Goal: Task Accomplishment & Management: Manage account settings

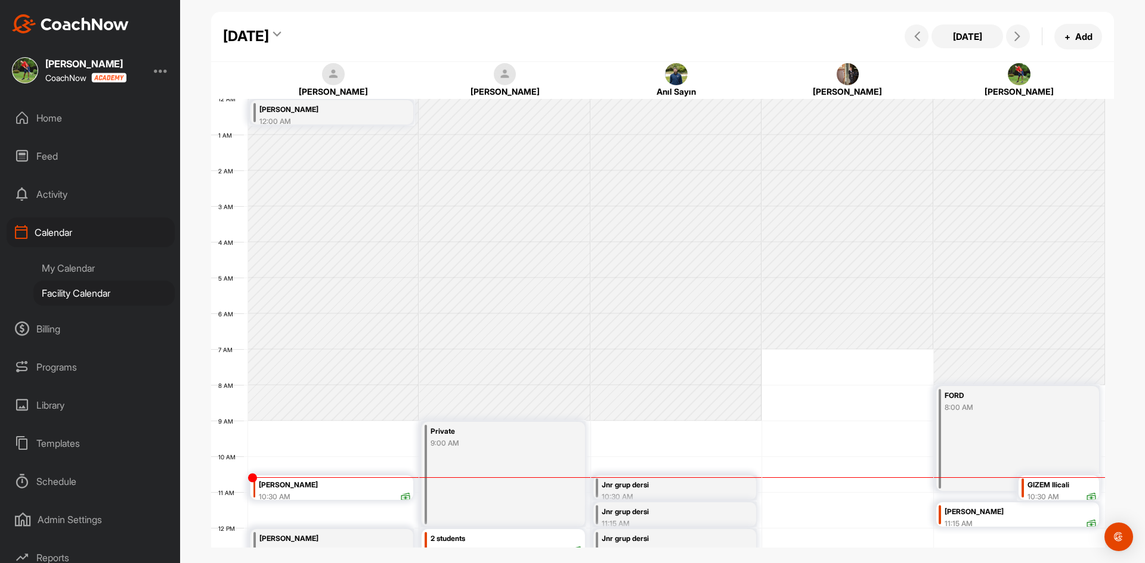
scroll to position [206, 0]
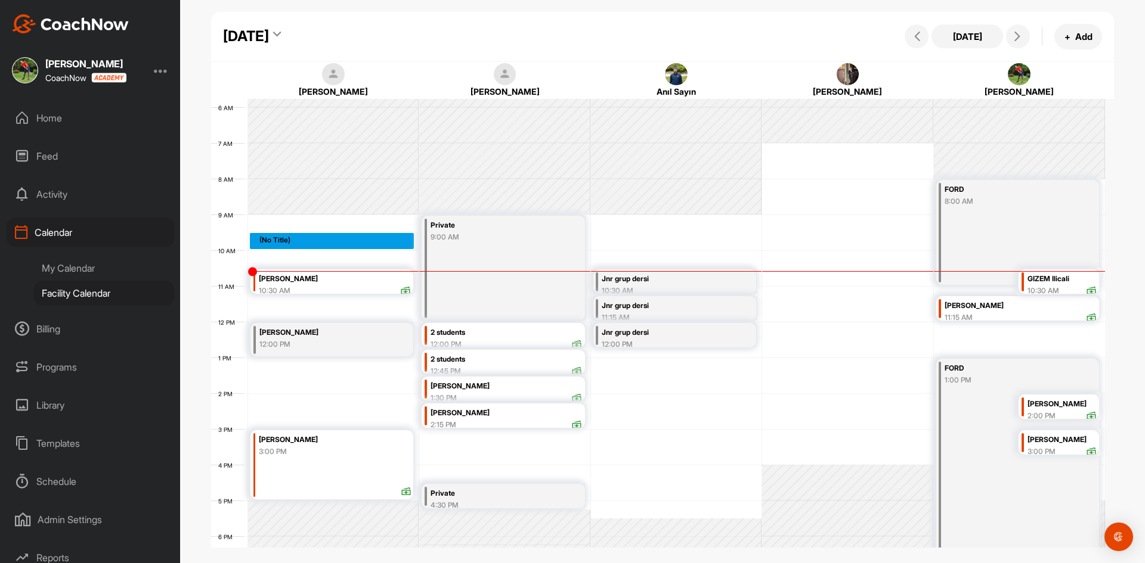
click at [261, 236] on div "12 AM 1 AM 2 AM 3 AM 4 AM 5 AM 6 AM 7 AM 8 AM 9 AM 10 AM 11 AM 12 PM 1 PM 2 PM …" at bounding box center [658, 322] width 894 height 859
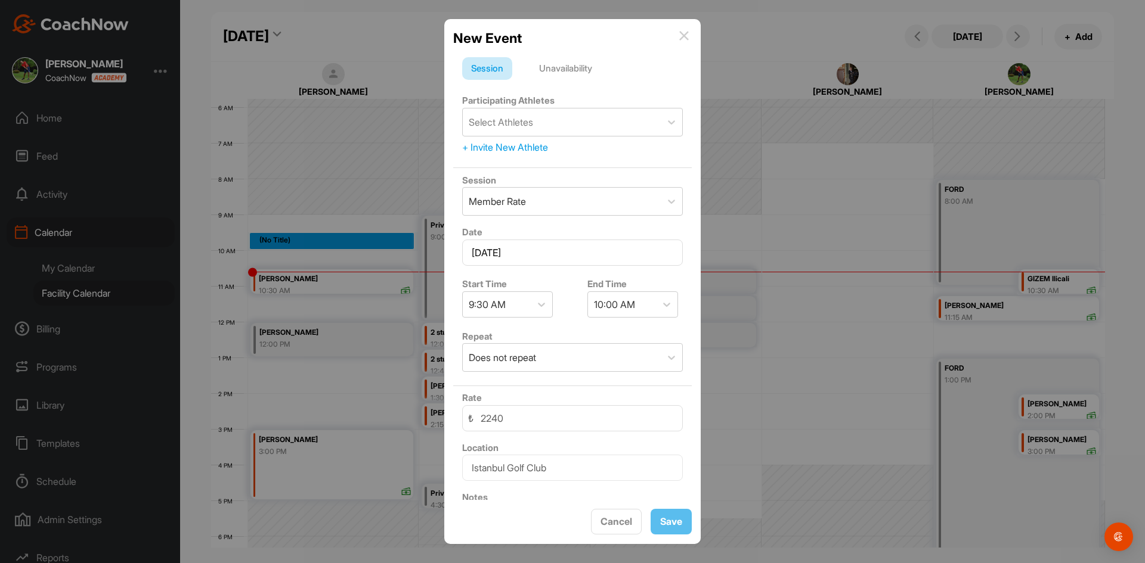
click at [565, 69] on div "Unavailability" at bounding box center [565, 68] width 71 height 23
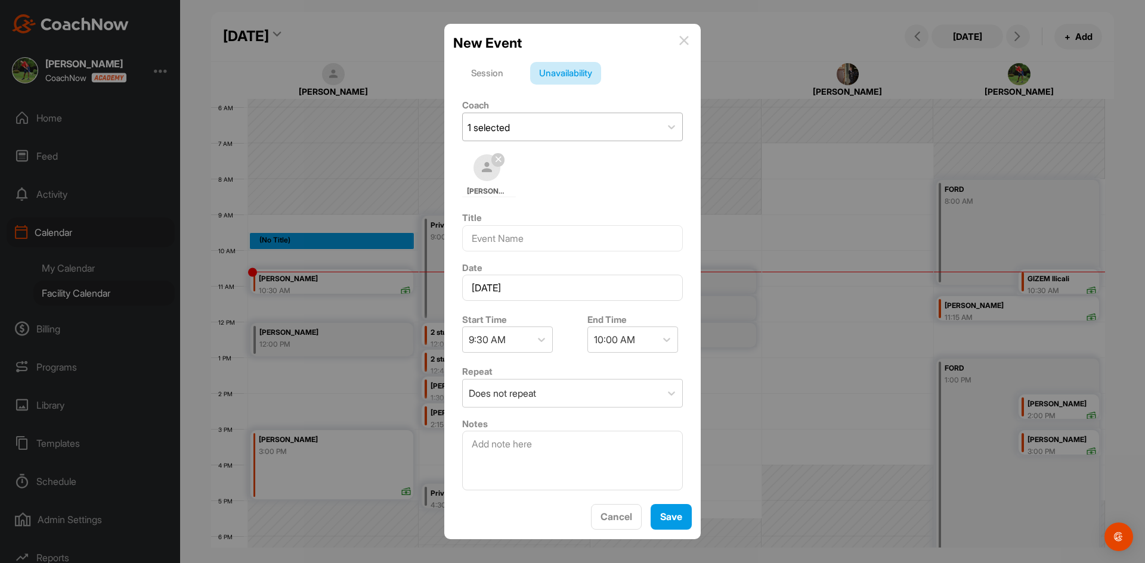
click at [529, 127] on div "1 selected" at bounding box center [562, 126] width 198 height 27
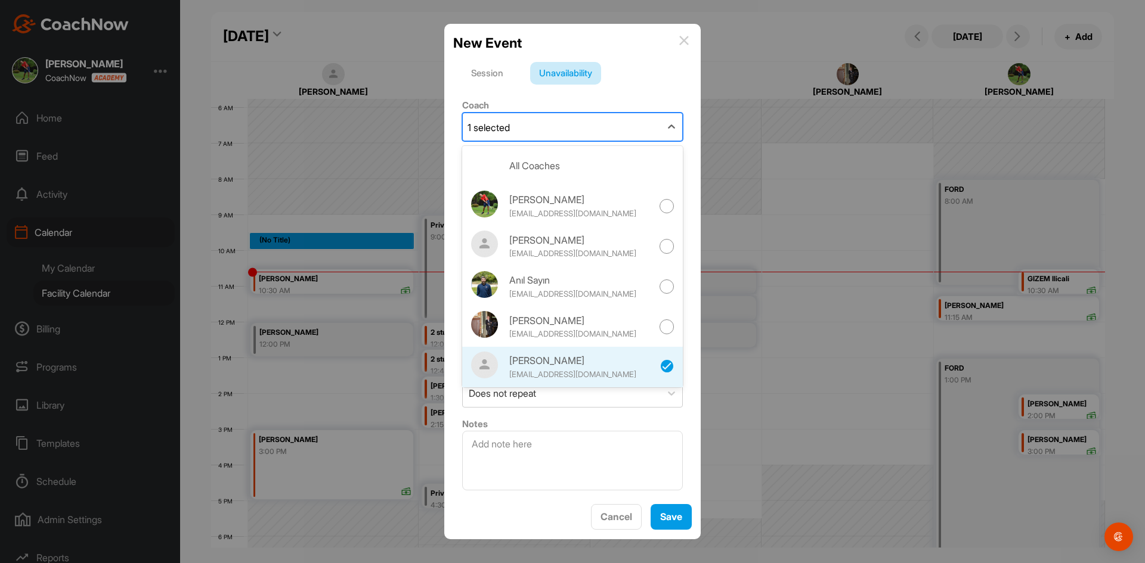
click at [675, 92] on form "Session Unavailability Coach option [PERSON_NAME] focused, 5 of 5. 5 results av…" at bounding box center [572, 278] width 238 height 433
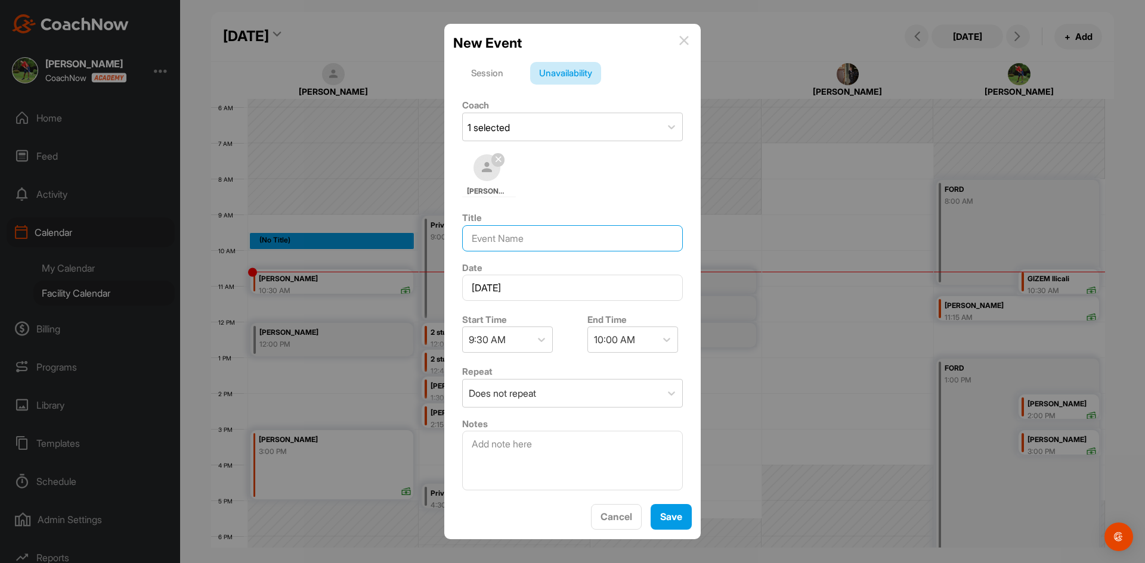
click at [528, 238] on input at bounding box center [572, 238] width 221 height 26
type input "z"
type input "ZERRİN HANIM"
click at [619, 343] on div "10:00 AM" at bounding box center [614, 340] width 41 height 14
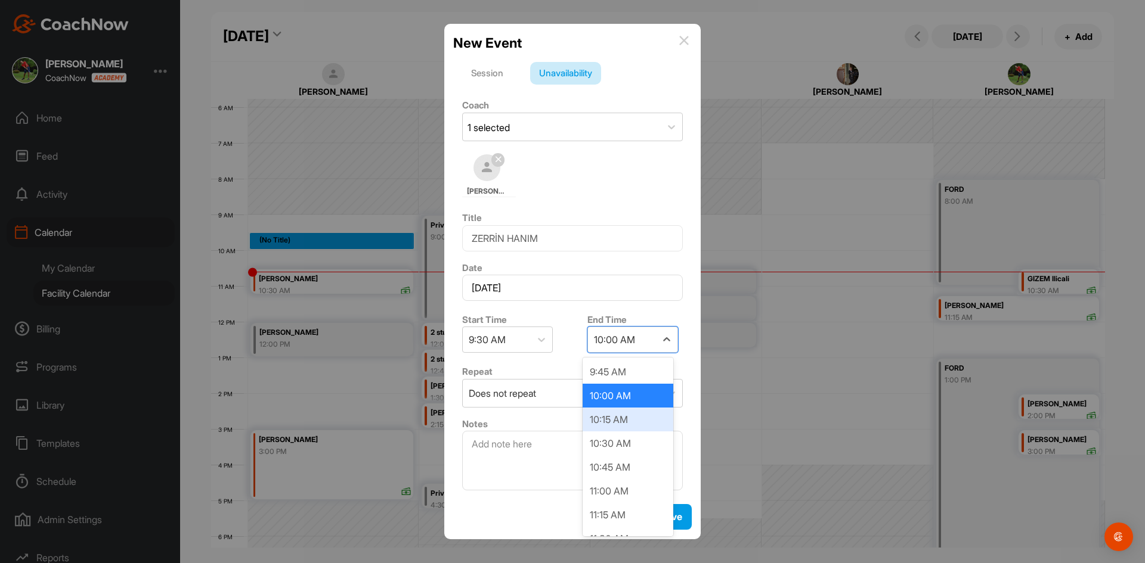
click at [619, 422] on div "10:15 AM" at bounding box center [627, 420] width 91 height 24
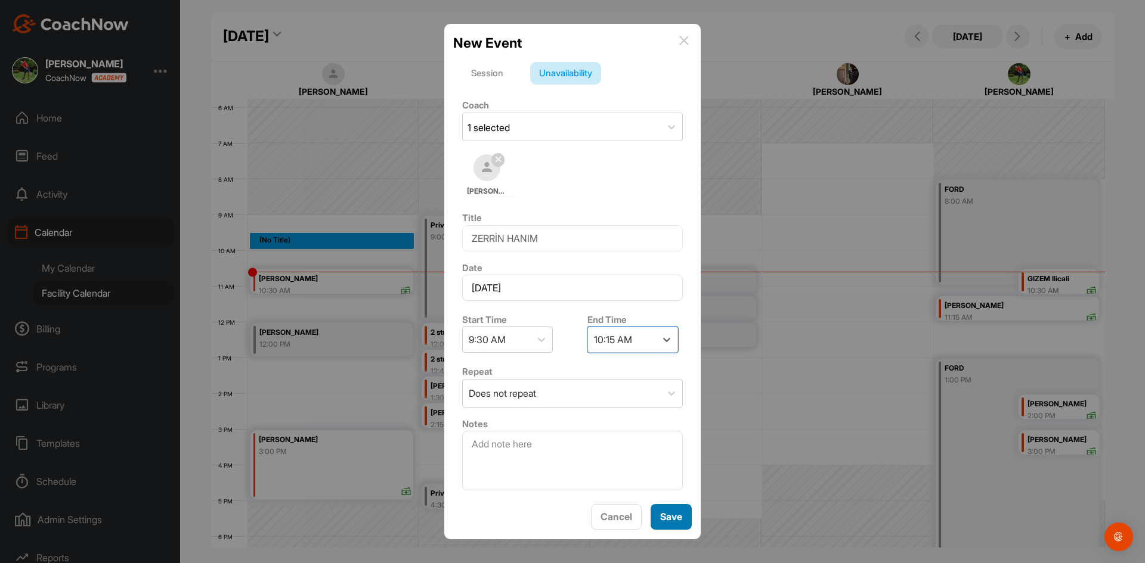
click at [674, 517] on span "Save" at bounding box center [671, 517] width 22 height 12
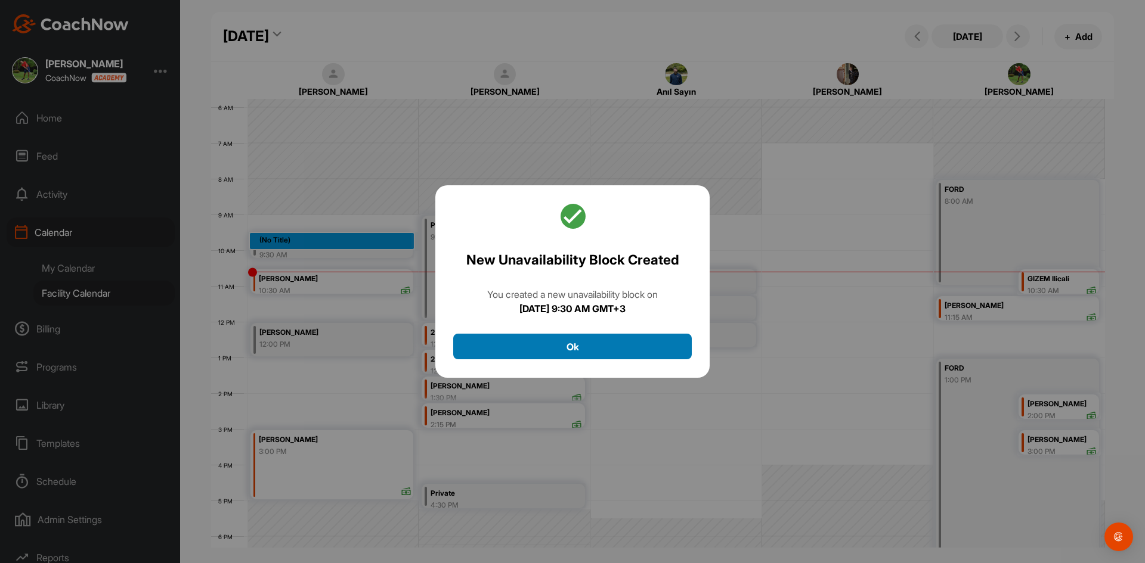
drag, startPoint x: 510, startPoint y: 349, endPoint x: 459, endPoint y: 349, distance: 51.3
click at [510, 349] on button "Ok" at bounding box center [572, 347] width 238 height 26
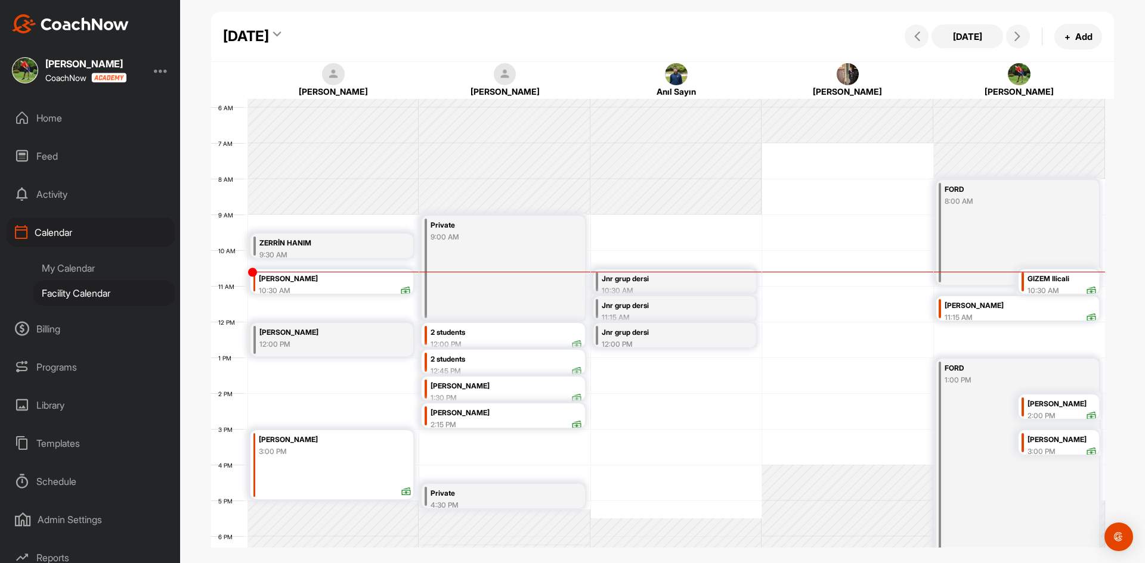
click at [292, 288] on div "10:30 AM" at bounding box center [334, 291] width 151 height 11
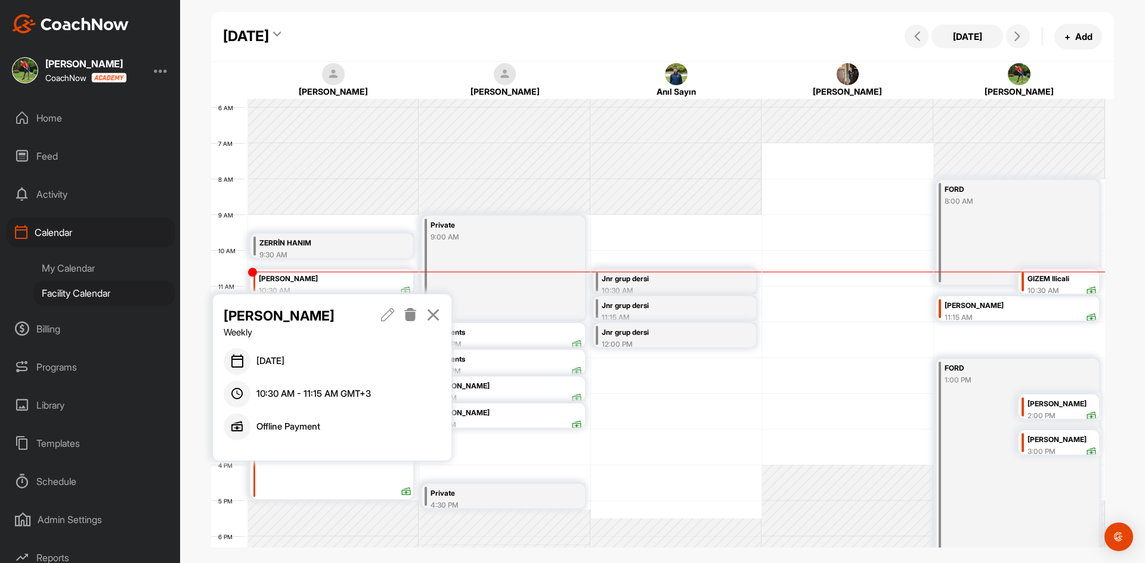
click at [411, 317] on icon at bounding box center [411, 314] width 14 height 13
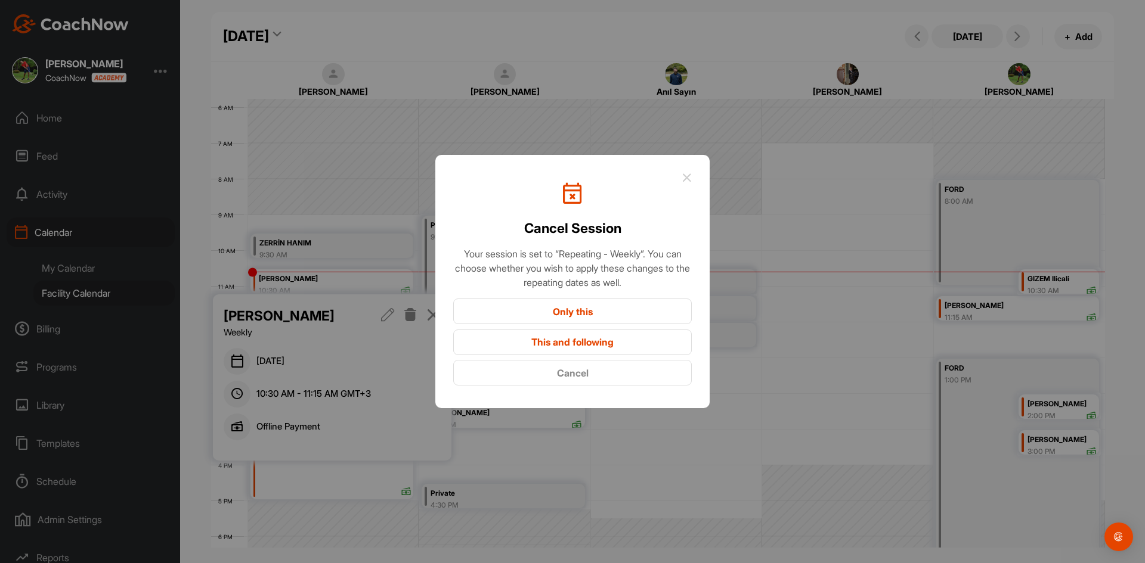
click at [544, 312] on button "Only this" at bounding box center [572, 312] width 238 height 26
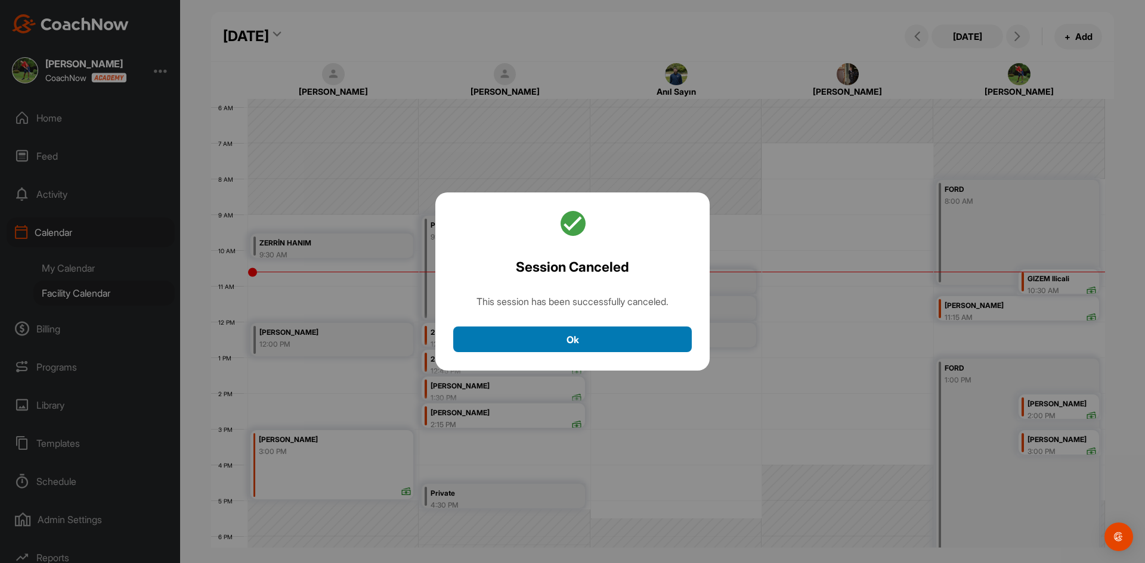
click at [554, 342] on button "Ok" at bounding box center [572, 340] width 238 height 26
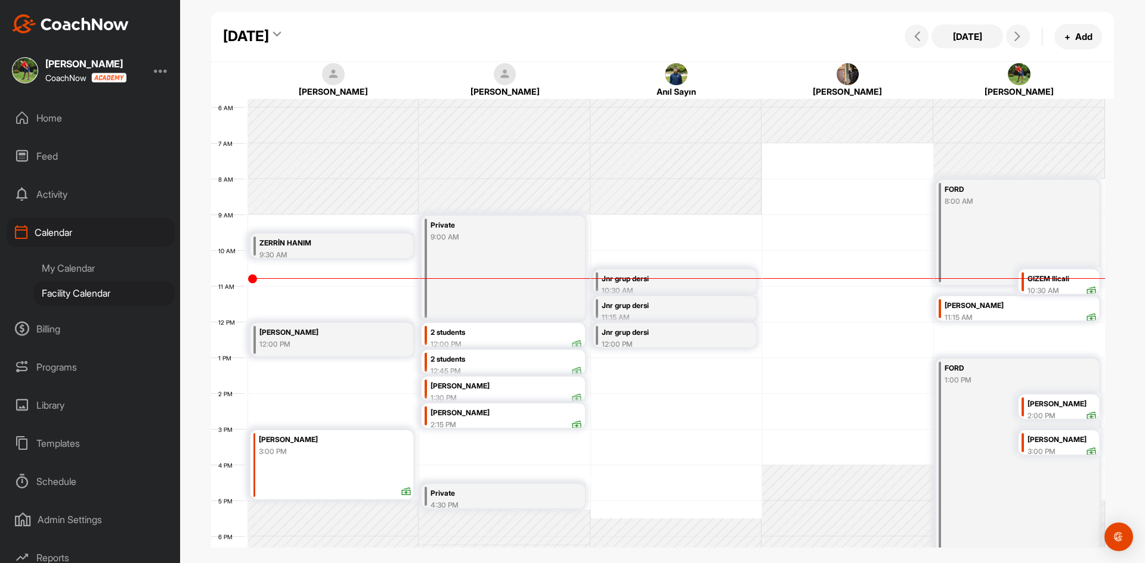
click at [281, 35] on icon at bounding box center [277, 36] width 8 height 12
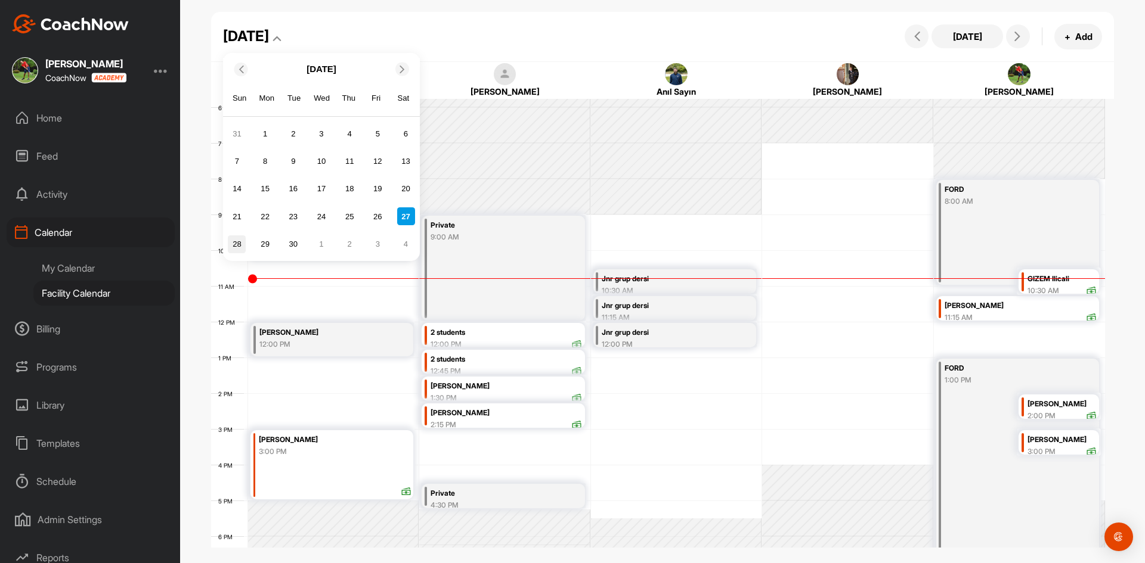
click at [243, 244] on div "28" at bounding box center [237, 244] width 18 height 18
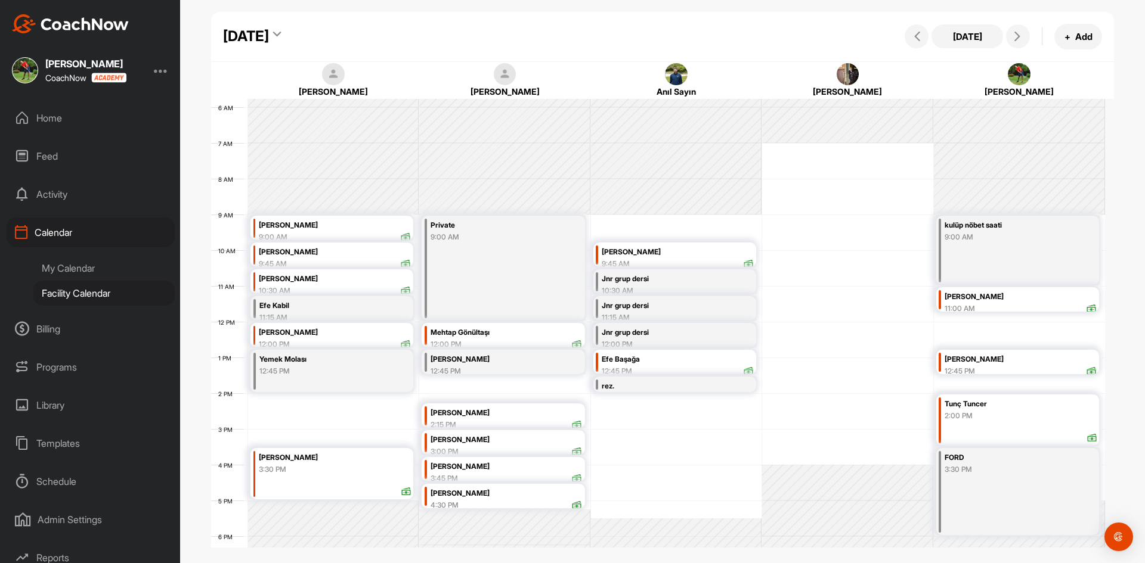
click at [281, 32] on icon at bounding box center [277, 36] width 8 height 12
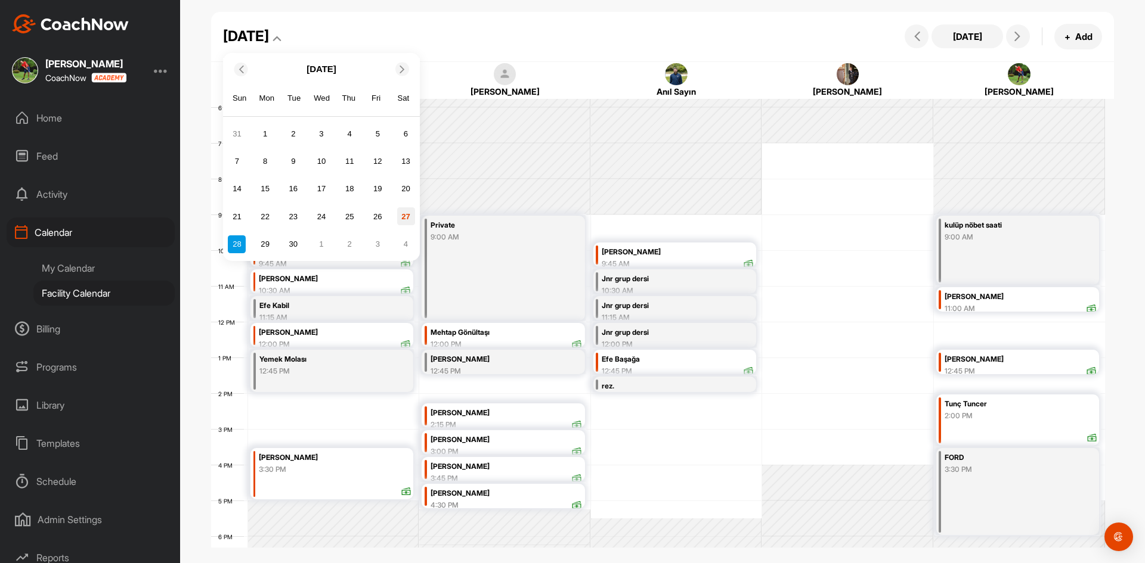
click at [403, 219] on div "27" at bounding box center [406, 216] width 18 height 18
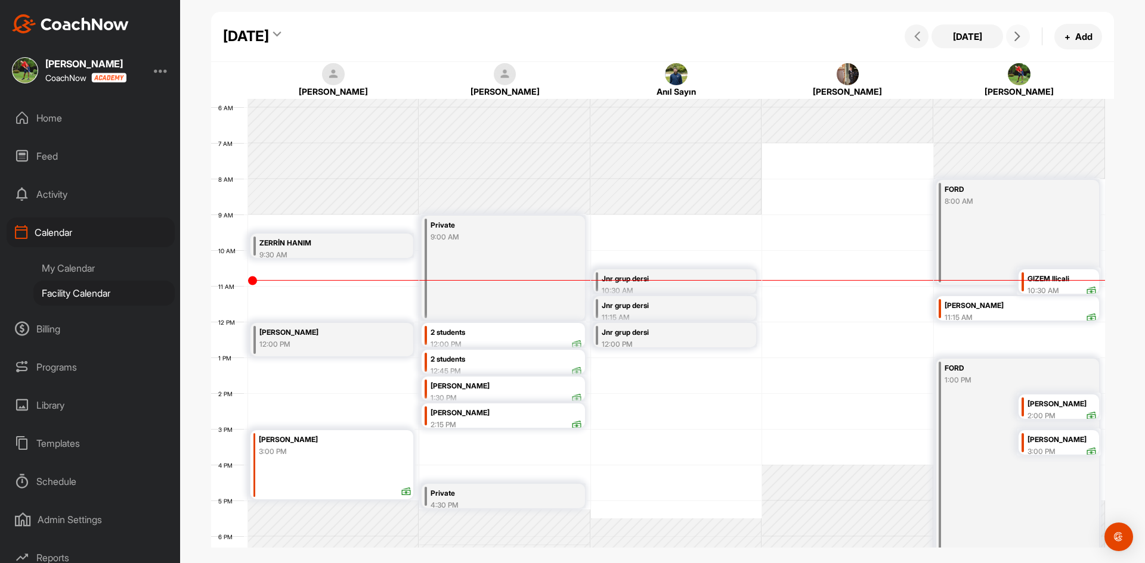
click at [1022, 41] on span at bounding box center [1018, 37] width 14 height 10
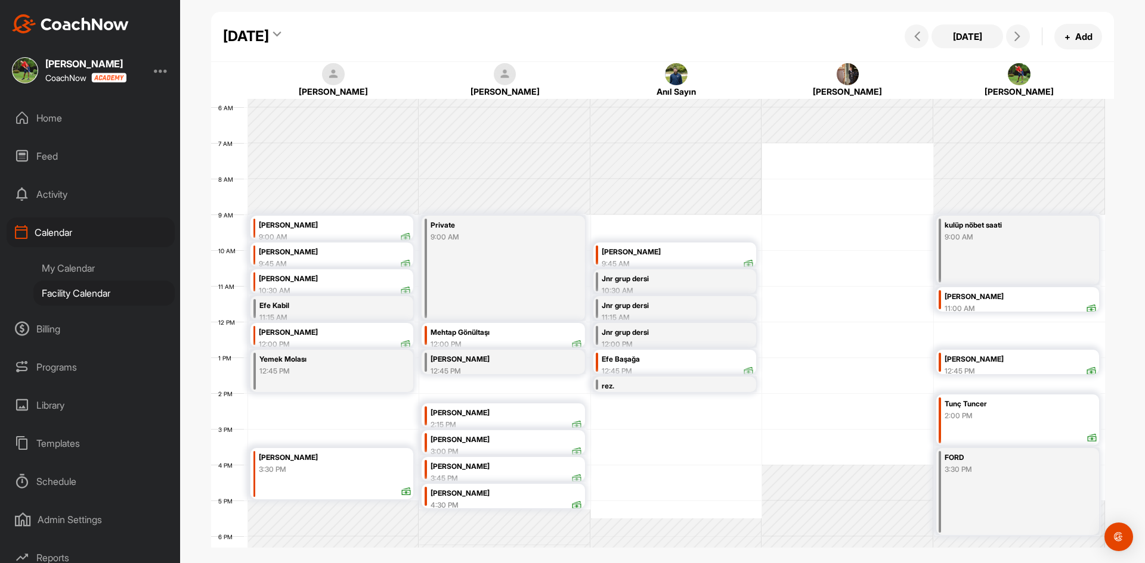
click at [281, 35] on icon at bounding box center [277, 36] width 8 height 12
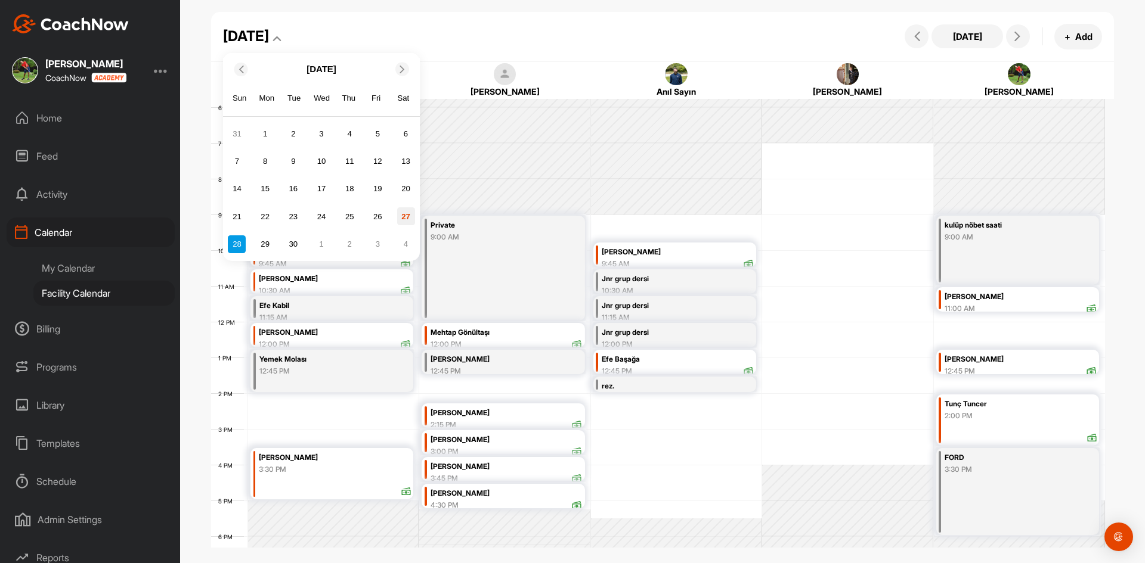
click at [398, 213] on div "27" at bounding box center [406, 216] width 18 height 18
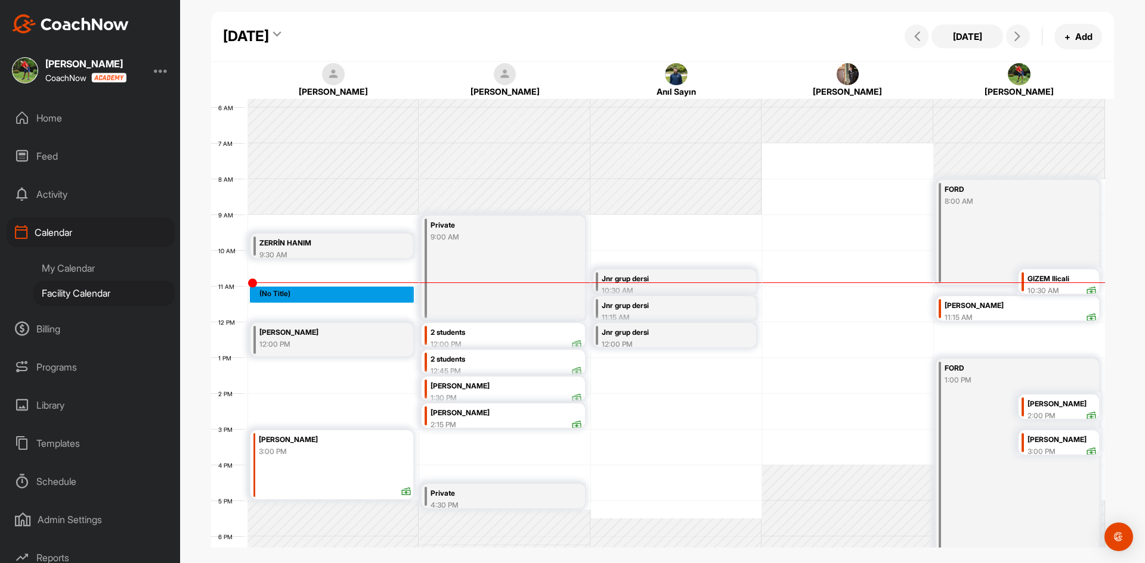
click at [265, 287] on div "12 AM 1 AM 2 AM 3 AM 4 AM 5 AM 6 AM 7 AM 8 AM 9 AM 10 AM 11 AM 12 PM 1 PM 2 PM …" at bounding box center [658, 322] width 894 height 859
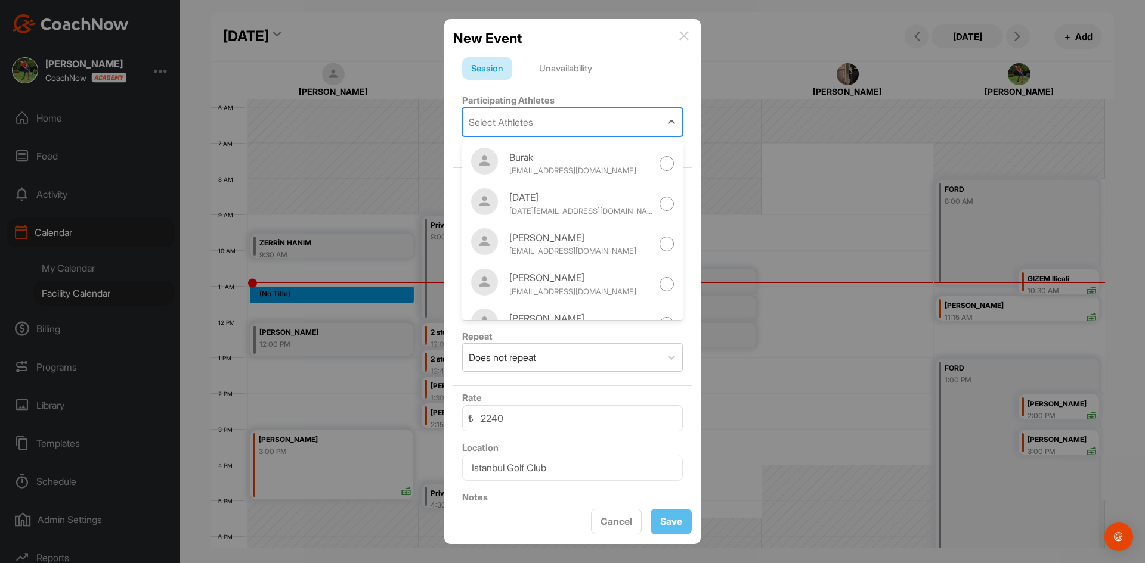
click at [527, 122] on div "Select Athletes" at bounding box center [501, 122] width 64 height 14
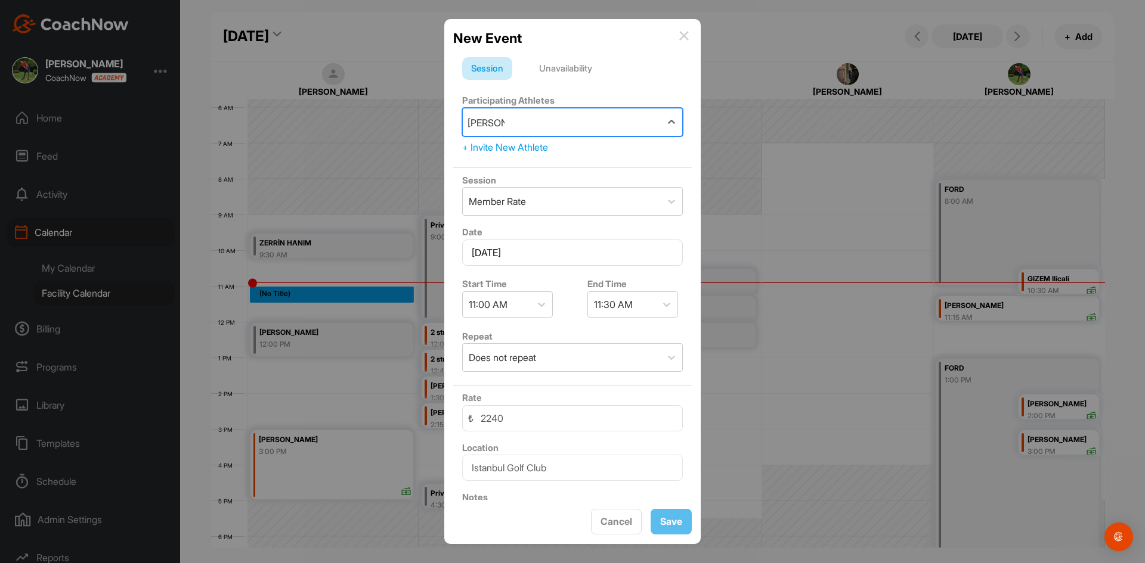
type input "[PERSON_NAME]"
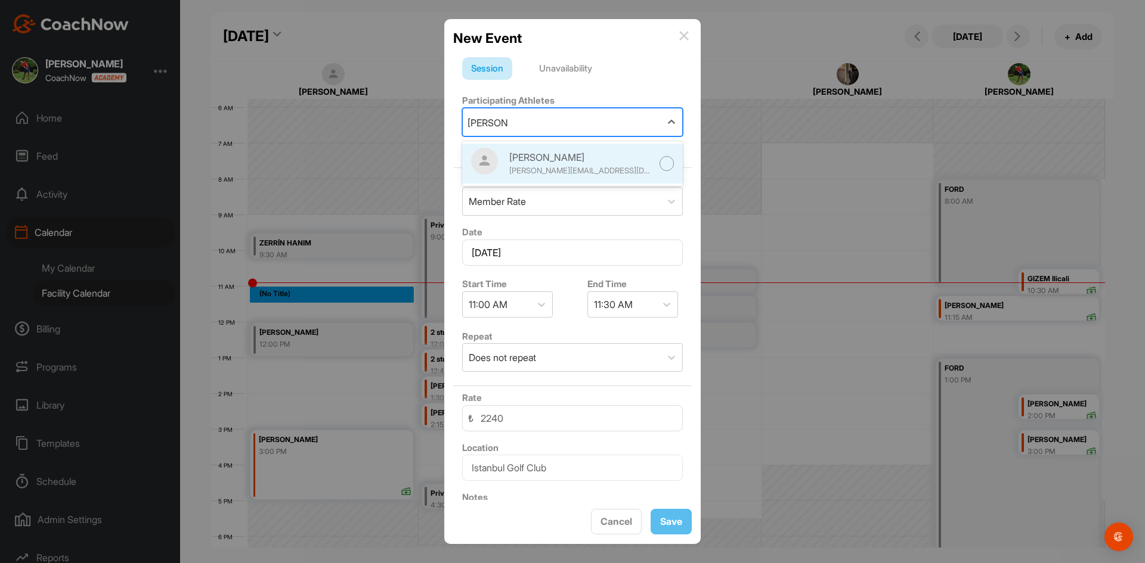
click at [659, 166] on div at bounding box center [666, 163] width 15 height 15
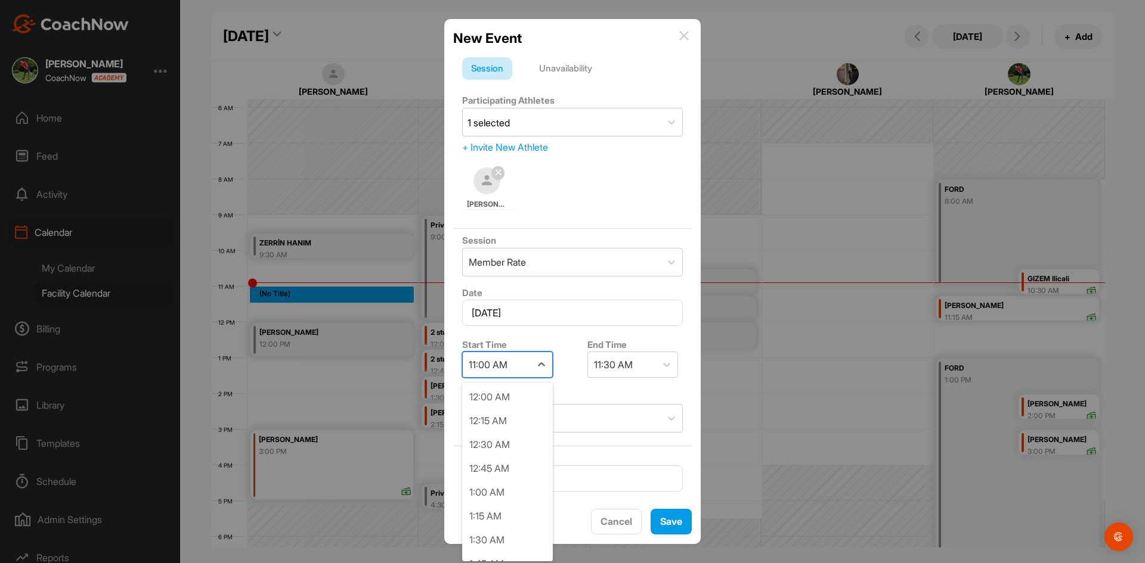
click at [518, 364] on div "11:00 AM" at bounding box center [497, 364] width 68 height 25
click at [509, 492] on div "1:00 PM" at bounding box center [507, 494] width 91 height 24
click at [674, 524] on span "Save" at bounding box center [671, 522] width 22 height 12
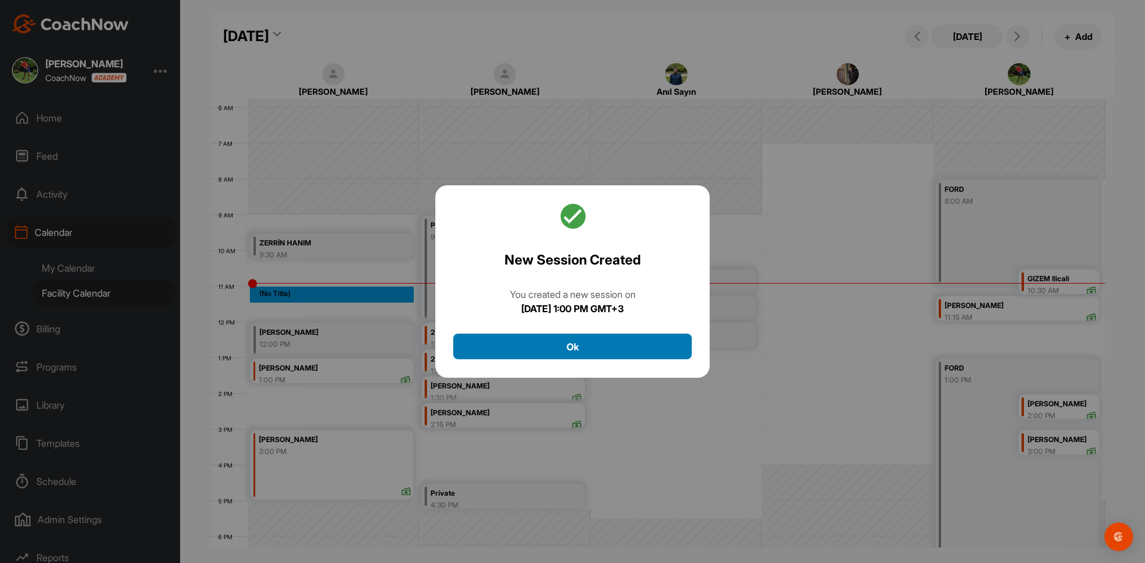
click at [598, 354] on button "Ok" at bounding box center [572, 347] width 238 height 26
